Goal: Information Seeking & Learning: Check status

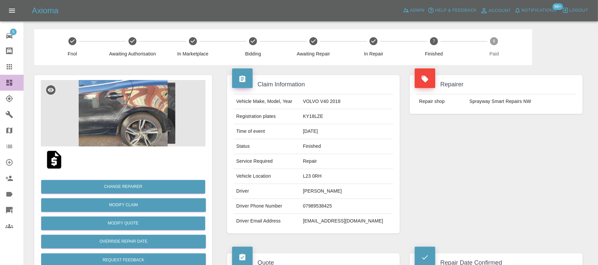
click at [10, 83] on icon at bounding box center [9, 83] width 6 height 6
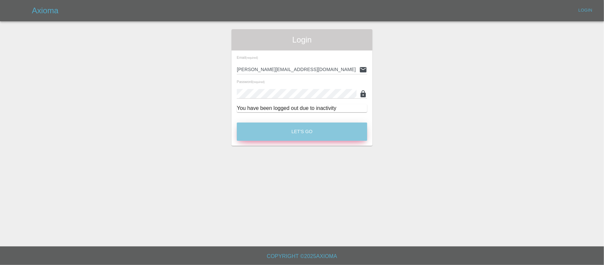
click at [287, 130] on button "Let's Go" at bounding box center [302, 131] width 130 height 18
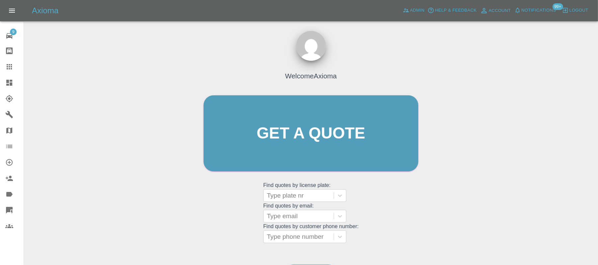
click at [10, 86] on icon at bounding box center [9, 83] width 8 height 8
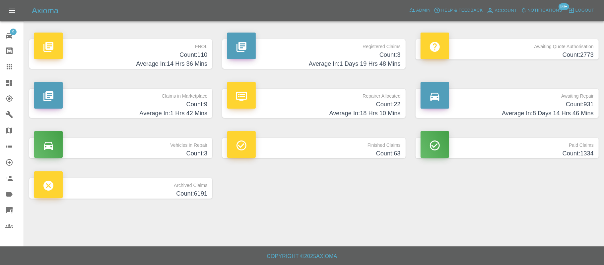
click at [139, 42] on p "FNOL" at bounding box center [120, 44] width 173 height 11
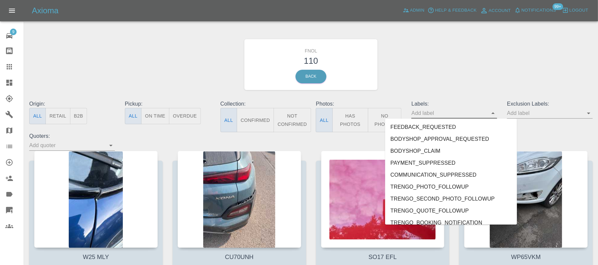
click at [433, 115] on input "text" at bounding box center [449, 113] width 76 height 10
type input "ge"
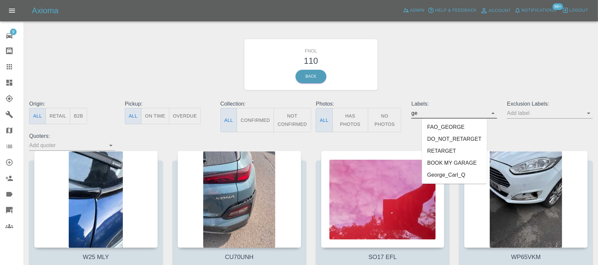
click at [436, 179] on li "George_Carl_Q" at bounding box center [454, 175] width 65 height 12
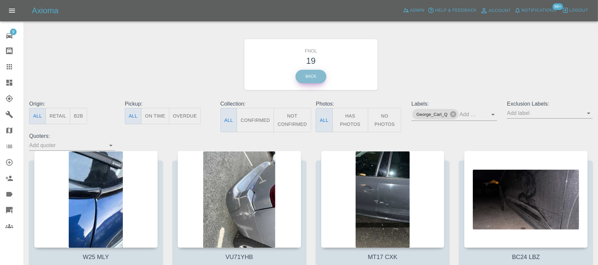
click at [318, 78] on link "Back" at bounding box center [310, 77] width 31 height 14
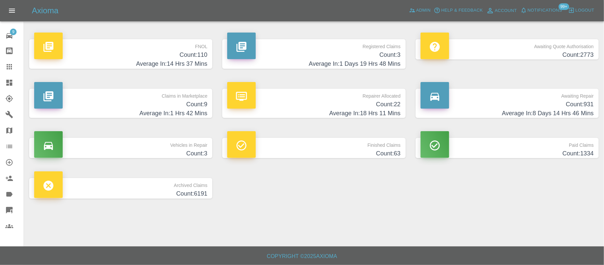
click at [526, 48] on p "Awaiting Quote Authorisation" at bounding box center [507, 44] width 173 height 11
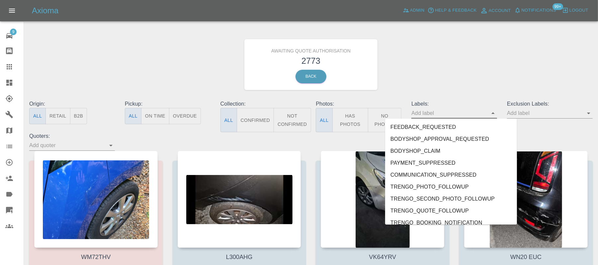
click at [454, 112] on input "text" at bounding box center [449, 113] width 76 height 10
type input "ge"
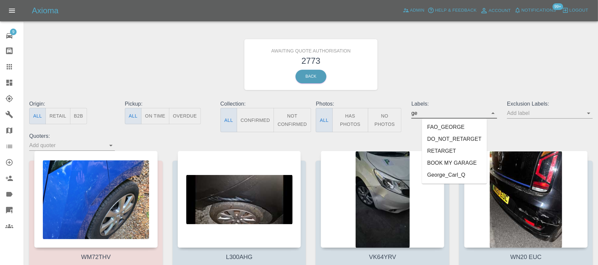
click at [444, 177] on li "George_Carl_Q" at bounding box center [454, 175] width 65 height 12
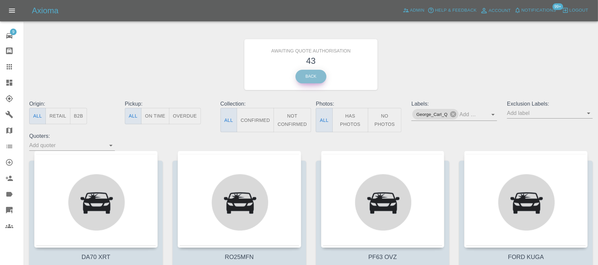
click at [304, 78] on link "Back" at bounding box center [310, 77] width 31 height 14
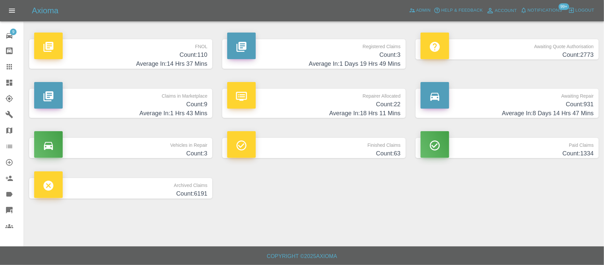
click at [197, 102] on h4 "Count: 9" at bounding box center [120, 104] width 173 height 9
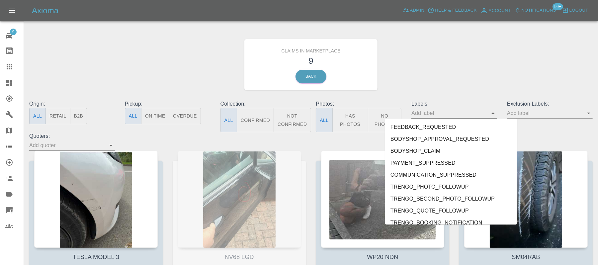
click at [448, 117] on input "text" at bounding box center [449, 113] width 76 height 10
type input "ge"
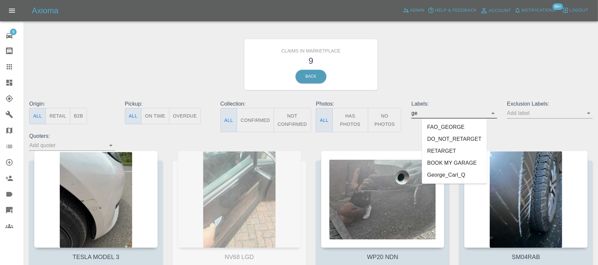
click at [443, 180] on li "George_Carl_Q" at bounding box center [454, 175] width 65 height 12
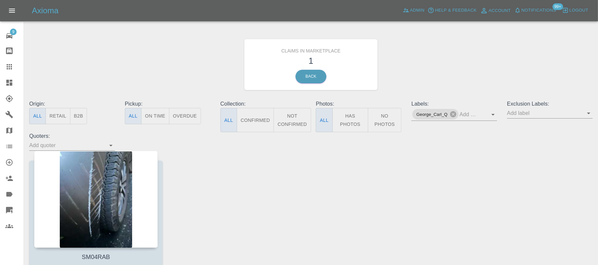
click at [106, 181] on div at bounding box center [95, 199] width 123 height 97
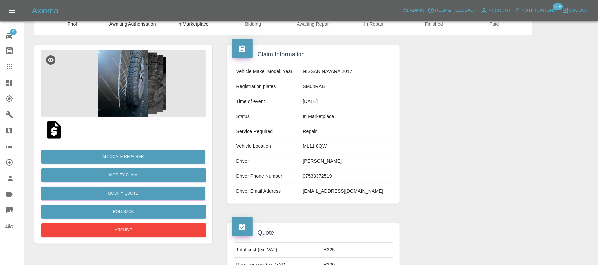
scroll to position [30, 0]
click at [108, 74] on img at bounding box center [123, 83] width 165 height 66
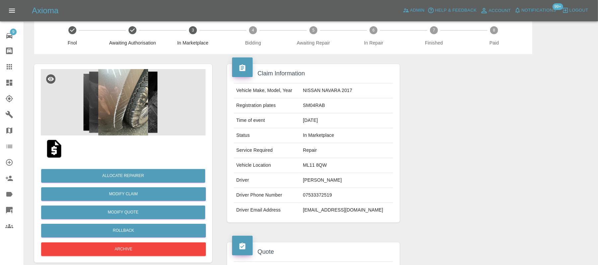
scroll to position [0, 0]
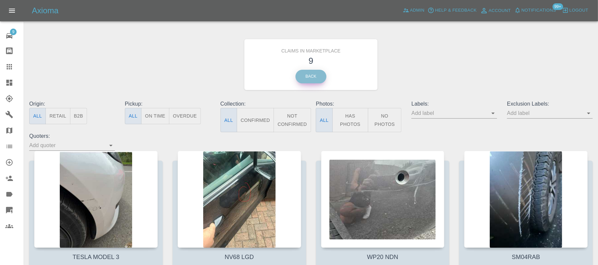
click at [317, 80] on link "Back" at bounding box center [310, 77] width 31 height 14
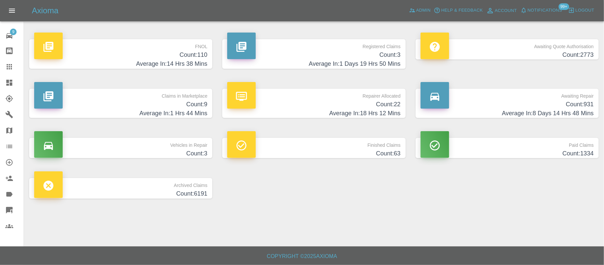
click at [478, 104] on h4 "Count: 931" at bounding box center [507, 104] width 173 height 9
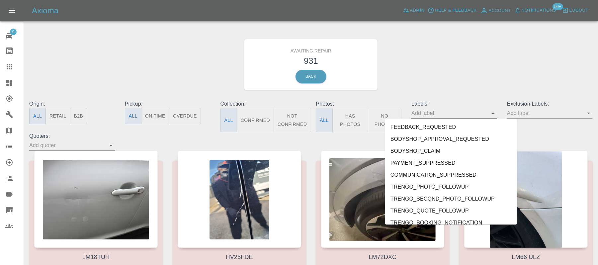
click at [421, 113] on input "text" at bounding box center [449, 113] width 76 height 10
type input "car"
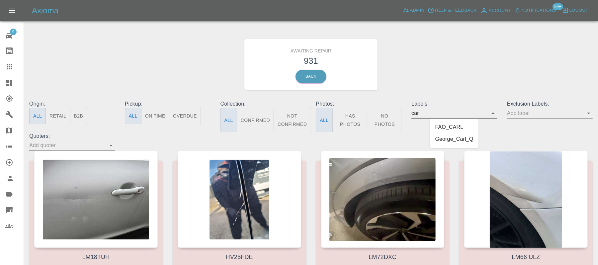
click at [453, 141] on li "George_Carl_Q" at bounding box center [454, 139] width 49 height 12
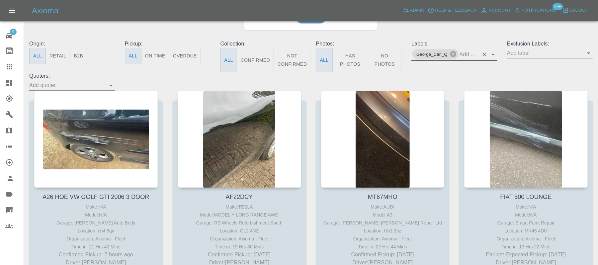
scroll to position [105, 0]
